Goal: Communication & Community: Connect with others

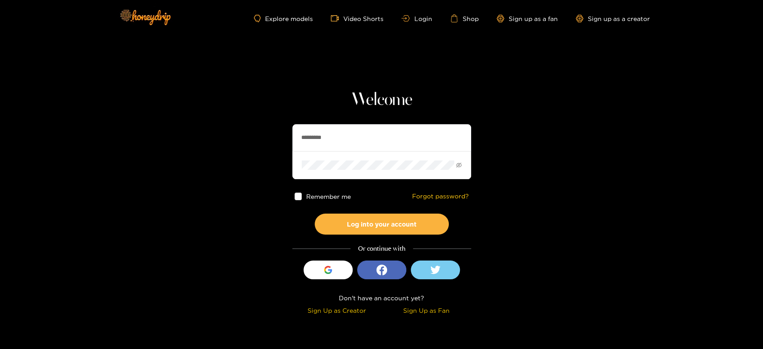
drag, startPoint x: 347, startPoint y: 134, endPoint x: 261, endPoint y: 143, distance: 87.2
click at [261, 143] on section "Welcome ********* Remember me Forgot password? Log into your account Or continu…" at bounding box center [381, 159] width 763 height 318
paste input "*"
type input "**********"
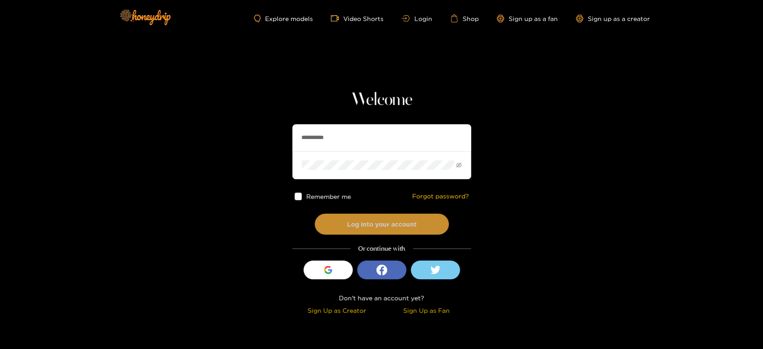
click at [366, 215] on button "Log into your account" at bounding box center [382, 224] width 134 height 21
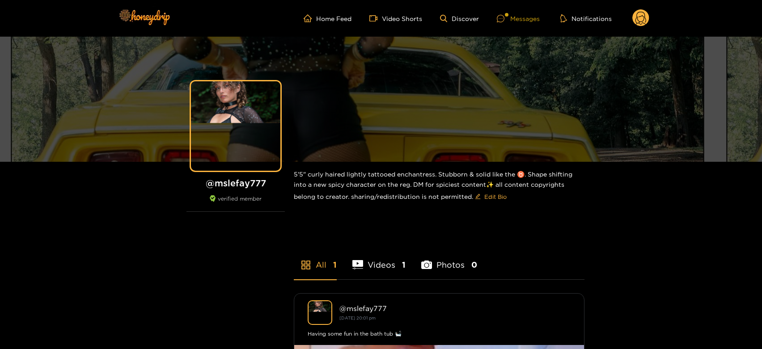
click at [513, 17] on div "Messages" at bounding box center [518, 18] width 43 height 10
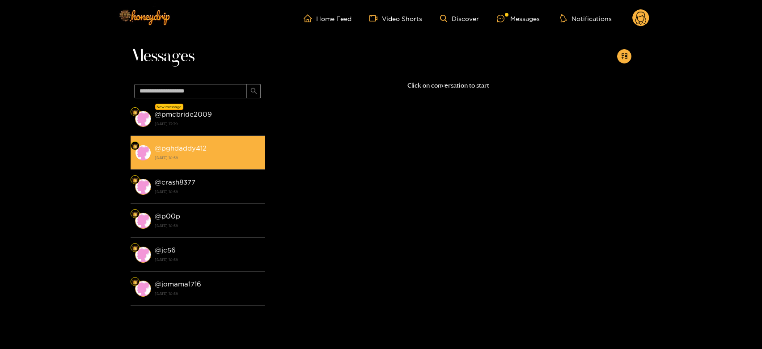
click at [192, 158] on strong "[DATE] 10:58" at bounding box center [207, 158] width 105 height 8
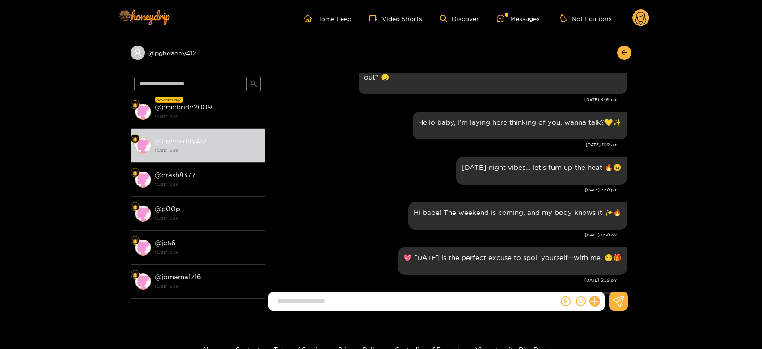
scroll to position [697, 0]
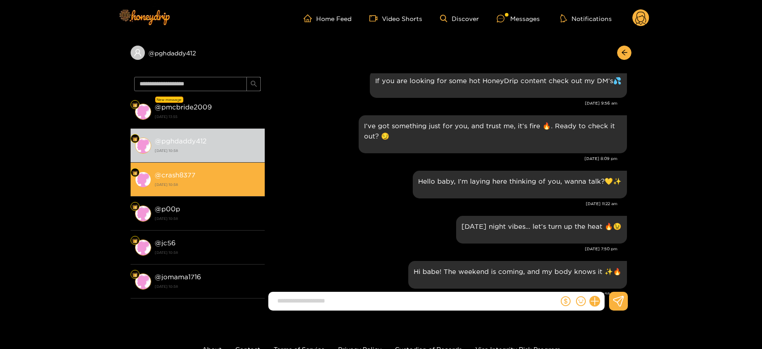
click at [188, 171] on strong "@ crash8377" at bounding box center [175, 175] width 41 height 8
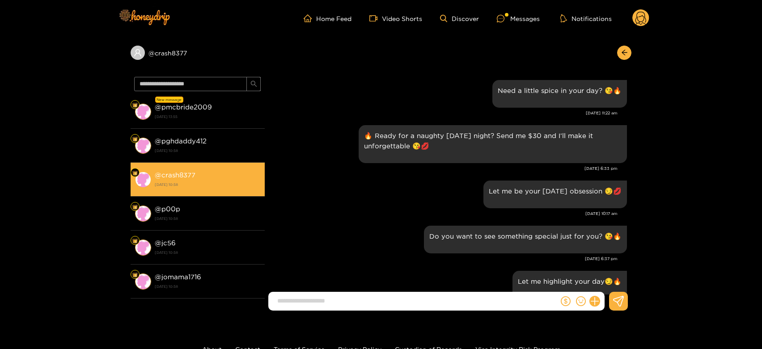
scroll to position [945, 0]
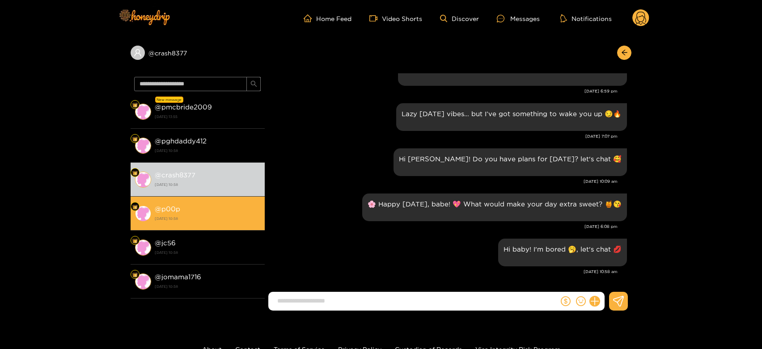
click at [209, 205] on div "@ p00p 23 September 2025 10:58" at bounding box center [207, 213] width 105 height 20
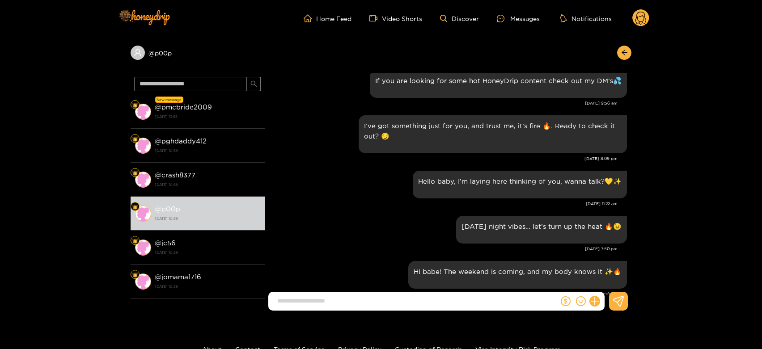
scroll to position [598, 0]
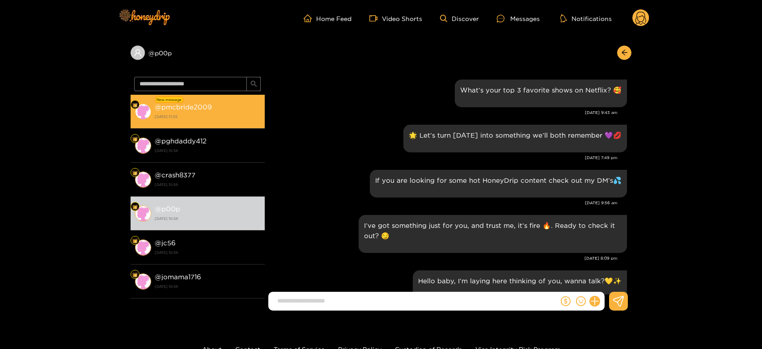
click at [242, 116] on strong "23 September 2025 13:55" at bounding box center [207, 117] width 105 height 8
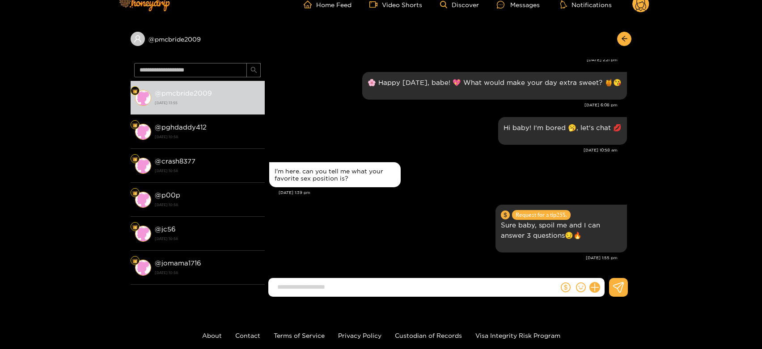
scroll to position [17, 0]
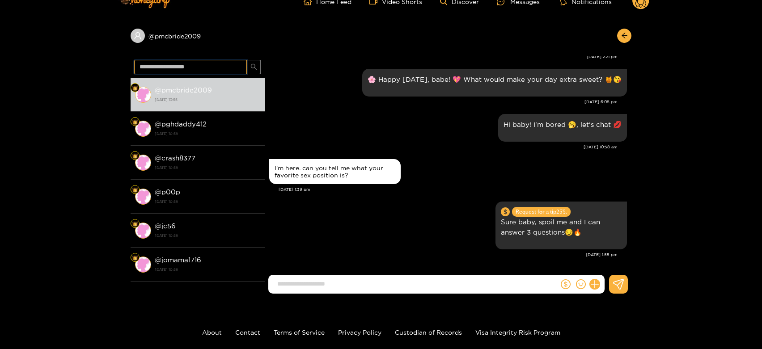
click at [179, 69] on input "text" at bounding box center [190, 67] width 113 height 14
click at [644, 4] on circle at bounding box center [640, 0] width 17 height 17
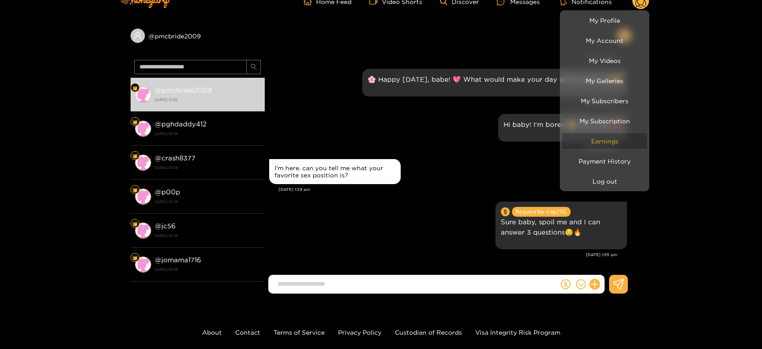
click at [589, 135] on link "Earnings" at bounding box center [604, 141] width 85 height 16
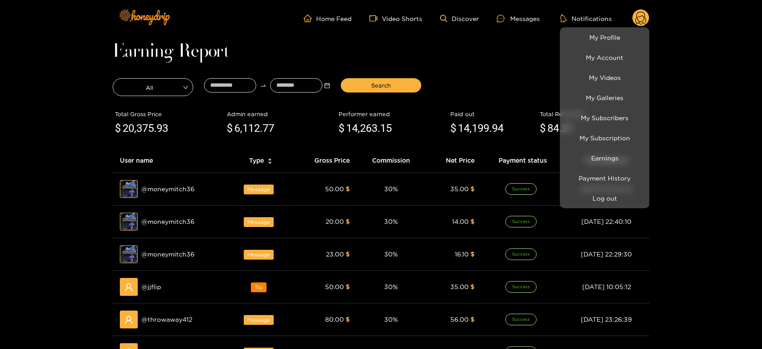
click at [167, 192] on div at bounding box center [381, 174] width 762 height 349
click at [167, 192] on span "@ moneymitch36" at bounding box center [167, 189] width 53 height 10
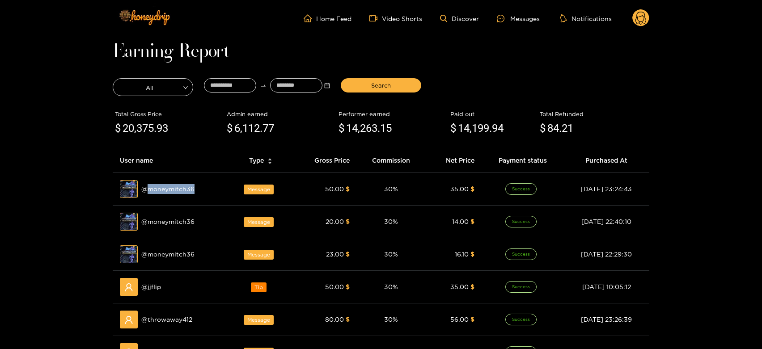
copy span "moneymitch36"
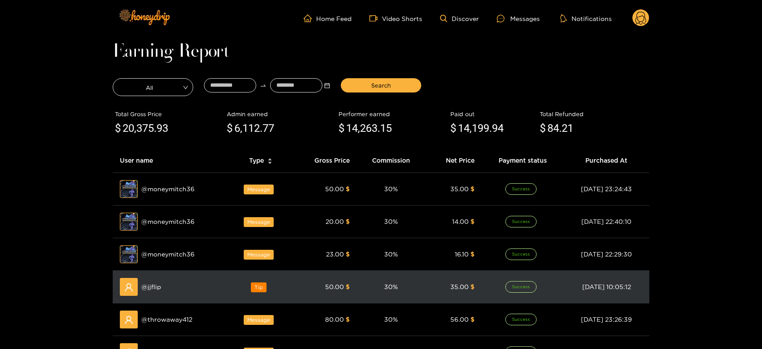
click at [150, 278] on div "@ jjflip" at bounding box center [171, 287] width 102 height 18
copy span "jjflip"
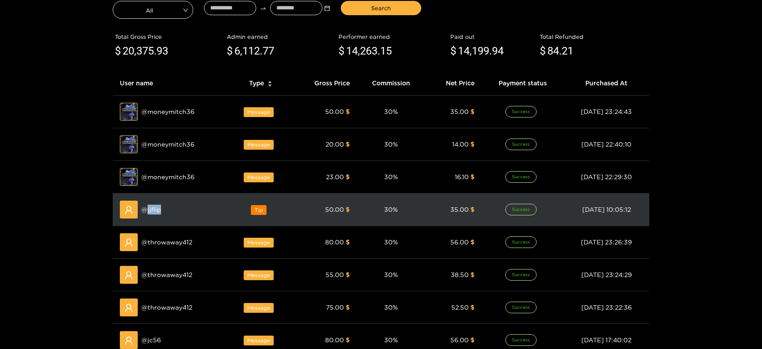
scroll to position [79, 0]
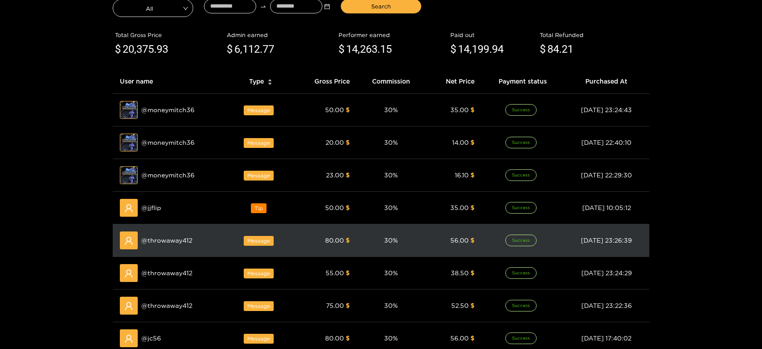
click at [174, 241] on span "@ throwaway412" at bounding box center [166, 241] width 51 height 10
copy span "throwaway412"
click at [174, 241] on span "@ throwaway412" at bounding box center [166, 241] width 51 height 10
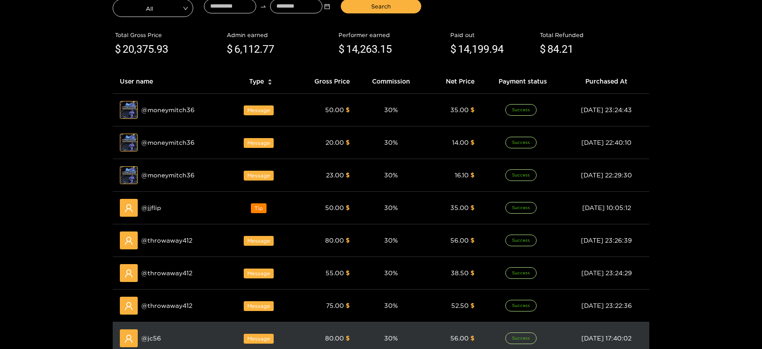
click at [149, 339] on span "@ jc56" at bounding box center [151, 338] width 20 height 10
copy span "jc56"
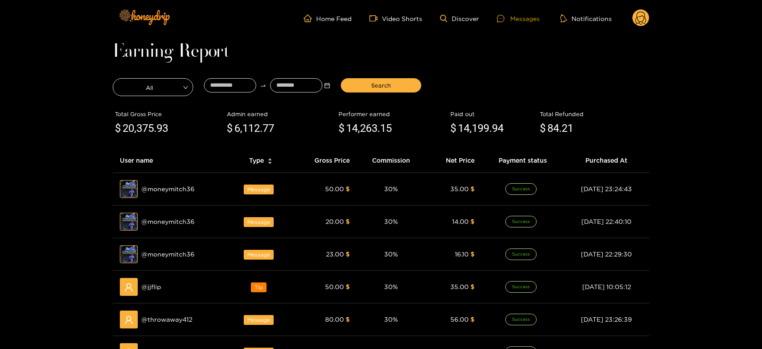
click at [529, 18] on div "Messages" at bounding box center [518, 18] width 43 height 10
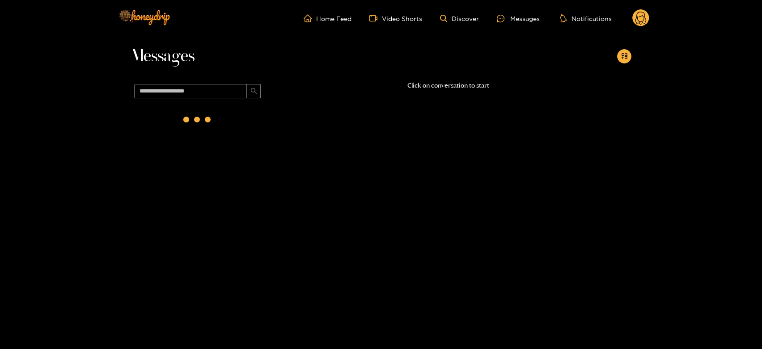
click at [193, 80] on div "Messages" at bounding box center [380, 59] width 501 height 44
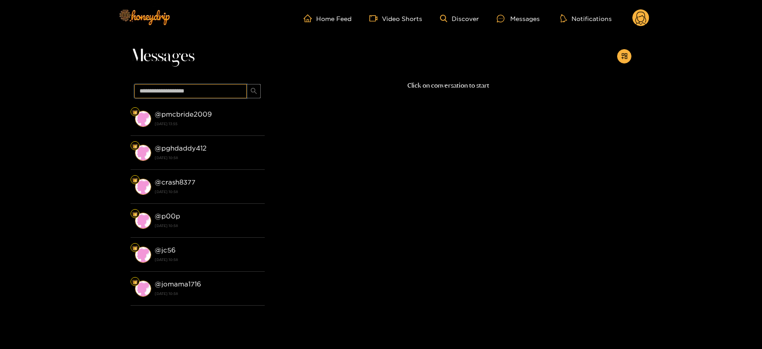
click at [188, 88] on input "text" at bounding box center [190, 91] width 113 height 14
paste input "****"
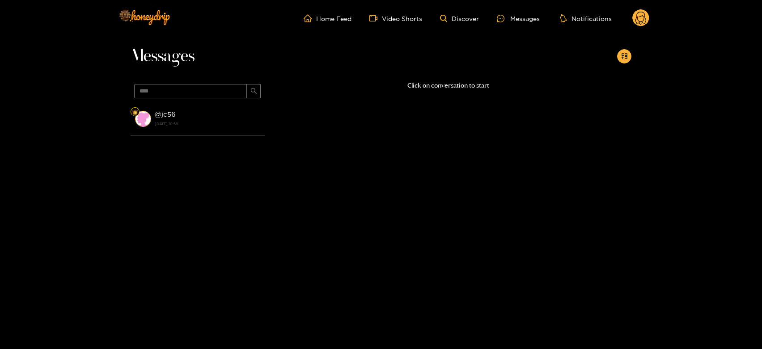
click at [189, 115] on div "@ jc56 23 September 2025 10:58" at bounding box center [207, 119] width 105 height 20
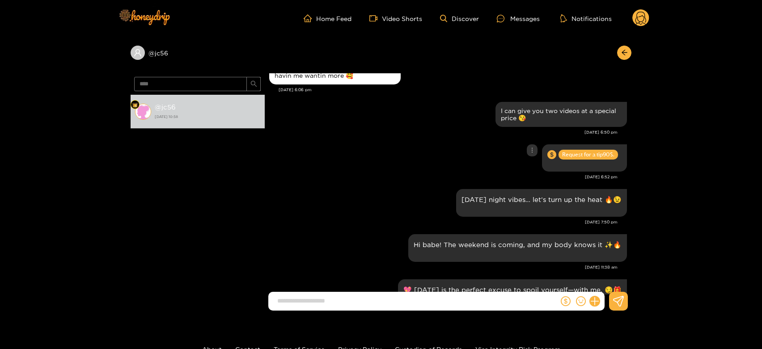
scroll to position [668, 0]
click at [227, 81] on input "****" at bounding box center [190, 84] width 113 height 14
paste input "********"
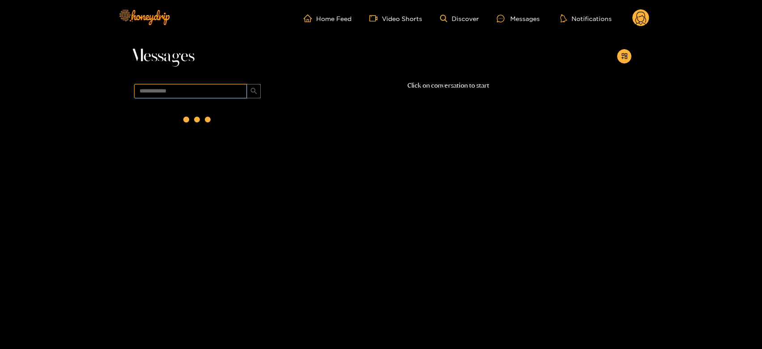
scroll to position [0, 0]
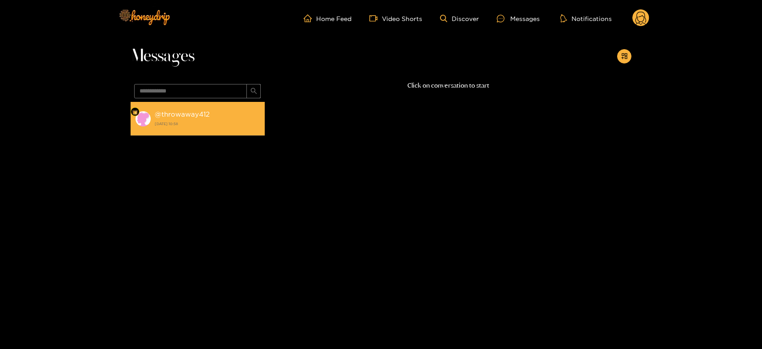
click at [214, 113] on div "@ throwaway412 23 September 2025 10:58" at bounding box center [207, 119] width 105 height 20
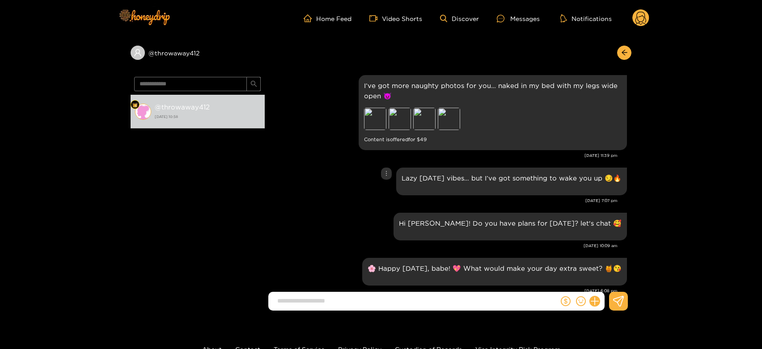
scroll to position [972, 0]
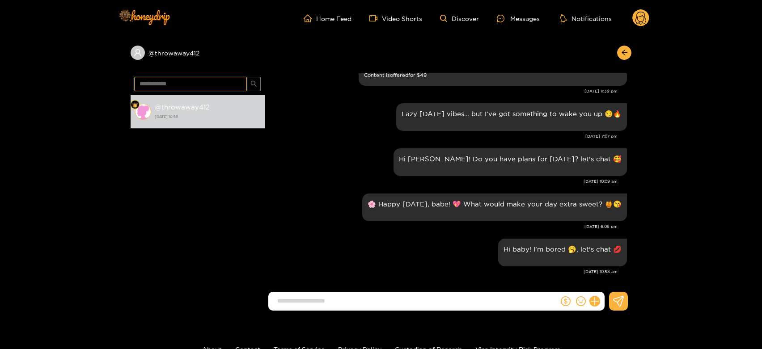
click at [185, 82] on input "**********" at bounding box center [190, 84] width 113 height 14
paste input "text"
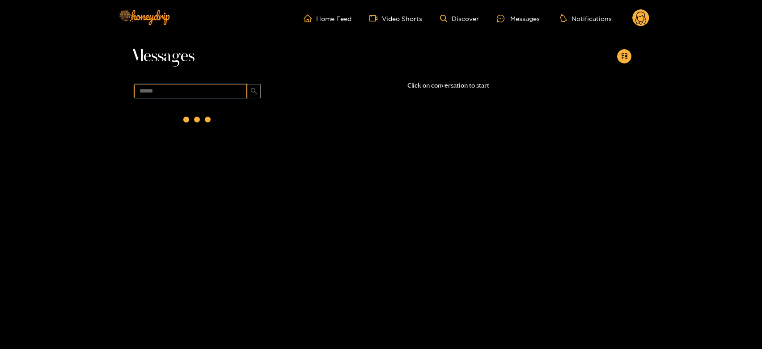
scroll to position [0, 0]
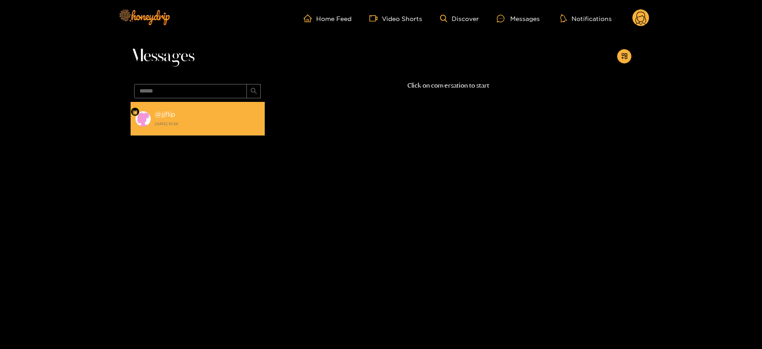
click at [221, 126] on strong "23 September 2025 10:58" at bounding box center [207, 124] width 105 height 8
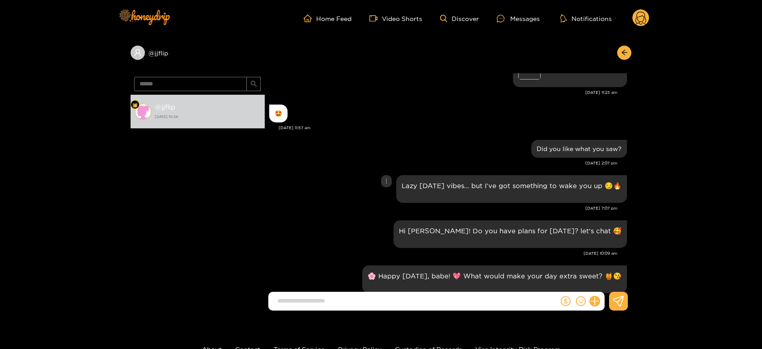
scroll to position [2037, 0]
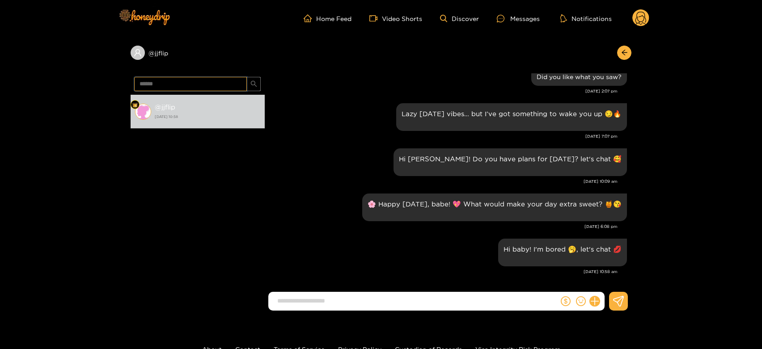
click at [164, 81] on input "******" at bounding box center [190, 84] width 113 height 14
paste input "******"
type input "**********"
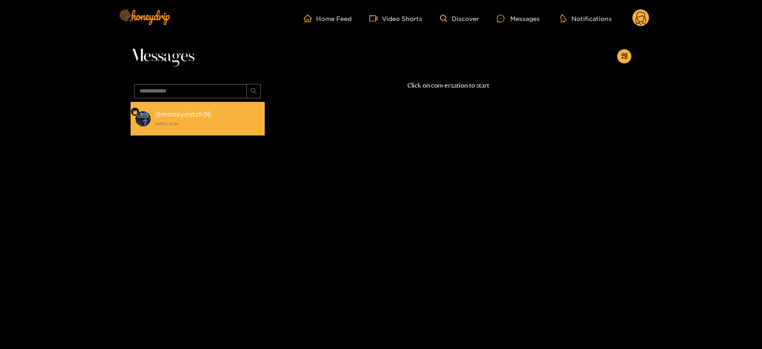
click at [223, 117] on div "@ moneymitch36 22 September 2025 23:44" at bounding box center [207, 119] width 105 height 20
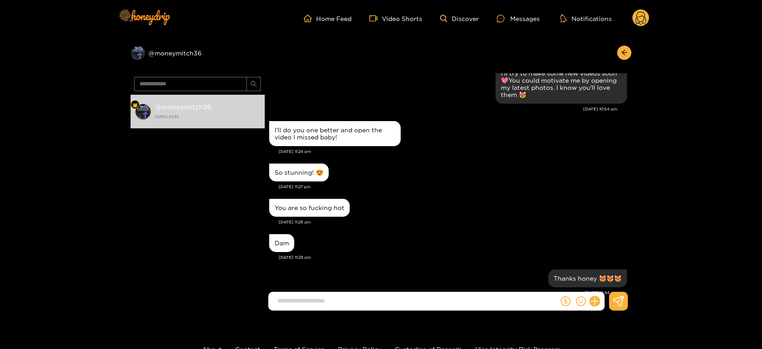
click at [407, 168] on div "So stunning! 😍 Sep. 22, 11:27 pm" at bounding box center [448, 178] width 358 height 35
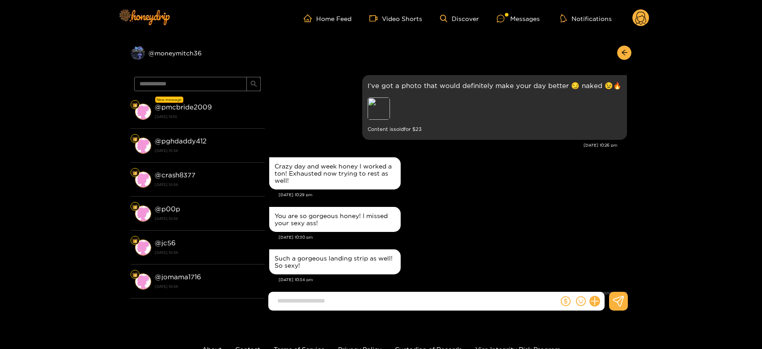
scroll to position [1490, 0]
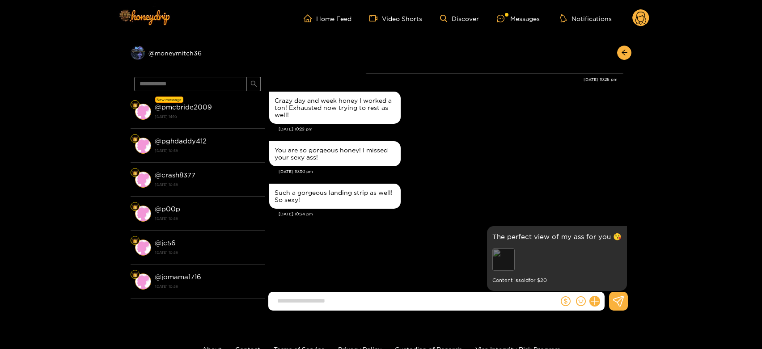
click at [497, 248] on div "Preview" at bounding box center [503, 259] width 22 height 22
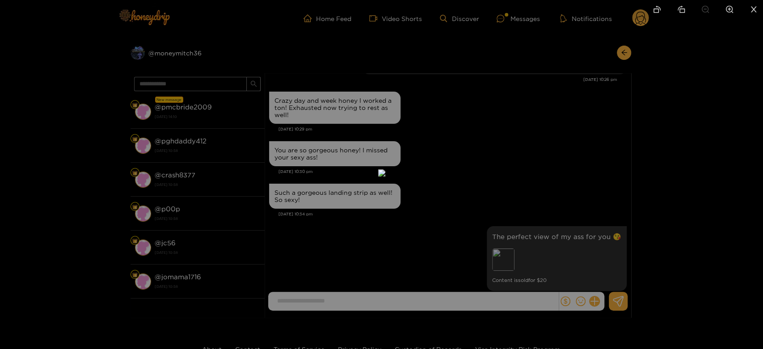
click at [594, 184] on div at bounding box center [381, 174] width 763 height 349
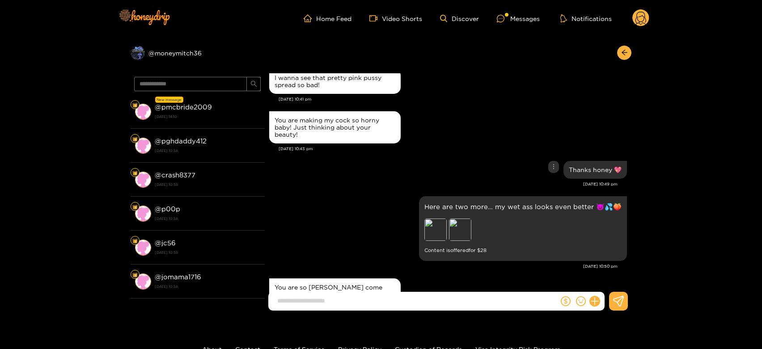
scroll to position [1788, 0]
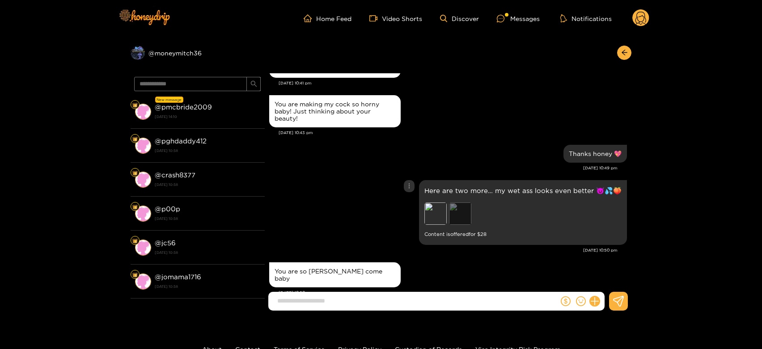
click at [462, 205] on div "Preview" at bounding box center [460, 213] width 22 height 22
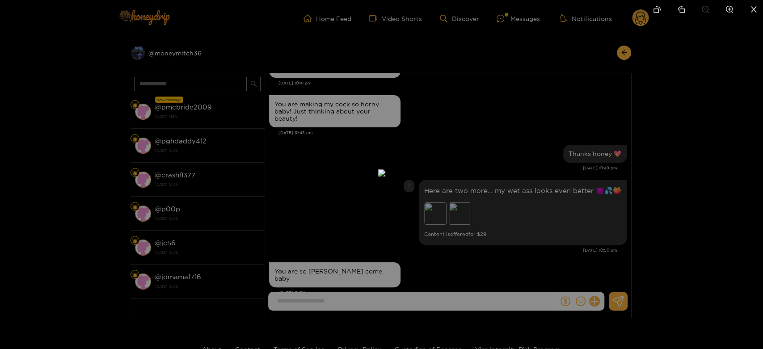
click at [570, 234] on div at bounding box center [381, 174] width 763 height 349
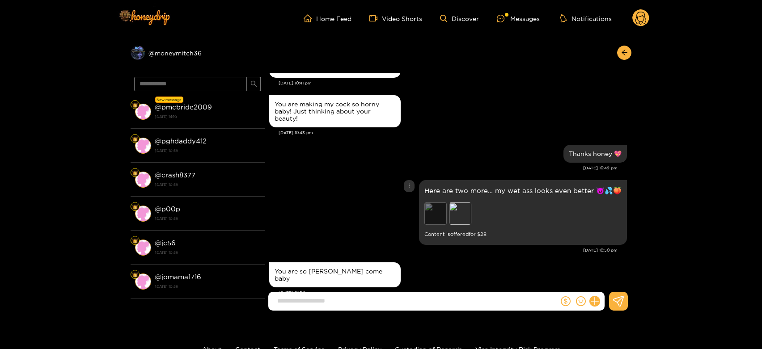
click at [441, 202] on div "Preview" at bounding box center [435, 213] width 22 height 22
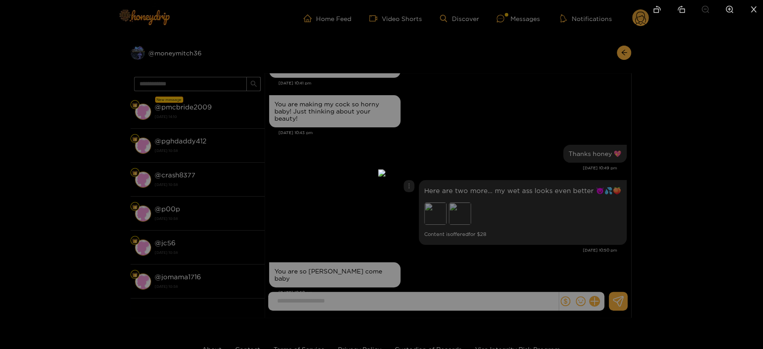
click at [566, 214] on div at bounding box center [381, 174] width 763 height 349
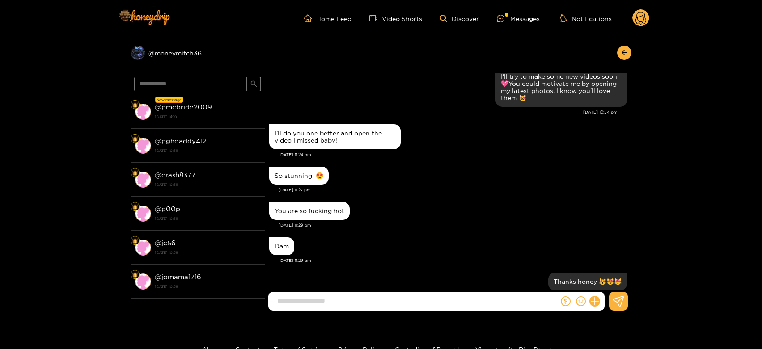
scroll to position [2148, 0]
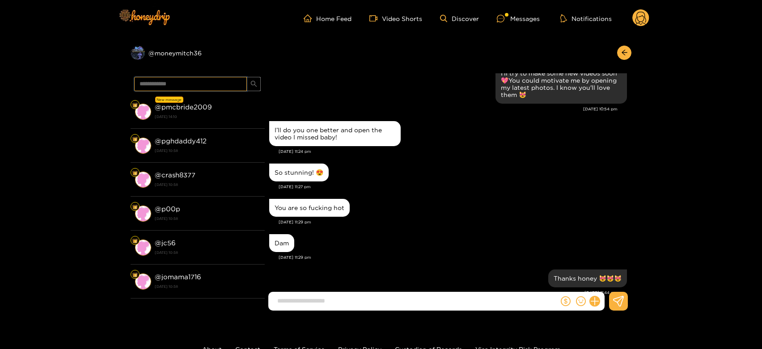
click at [197, 84] on input "**********" at bounding box center [190, 84] width 113 height 14
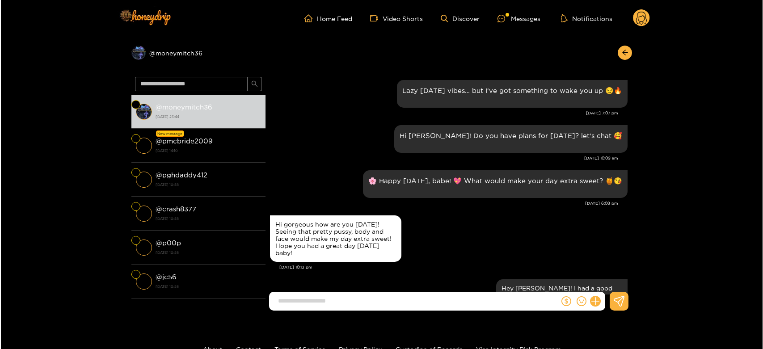
scroll to position [978, 0]
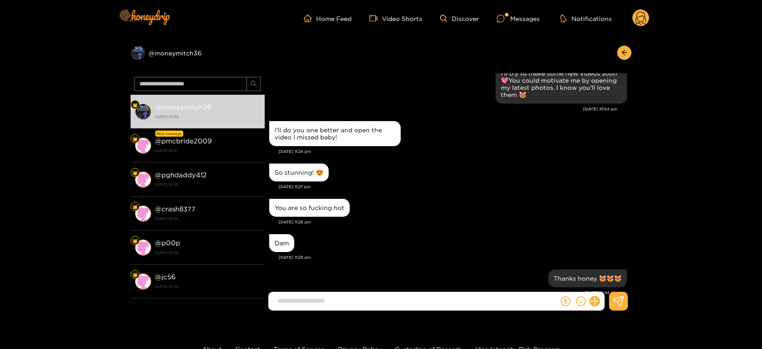
click at [635, 25] on icon at bounding box center [640, 18] width 17 height 18
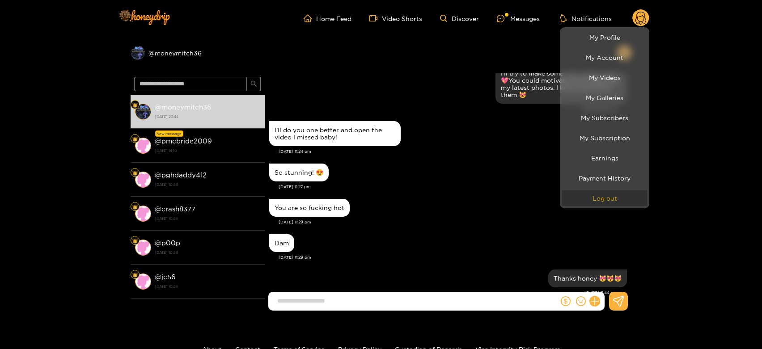
click at [590, 193] on button "Log out" at bounding box center [604, 198] width 85 height 16
